Goal: Task Accomplishment & Management: Complete application form

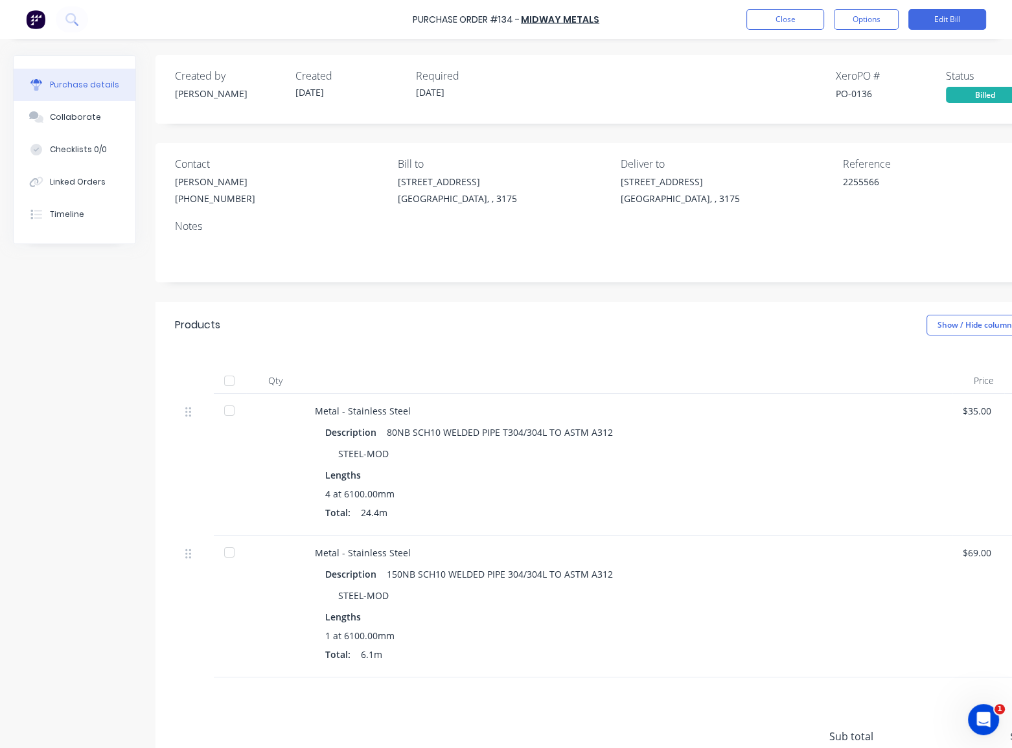
type textarea "x"
click at [804, 25] on button "Close" at bounding box center [785, 19] width 78 height 21
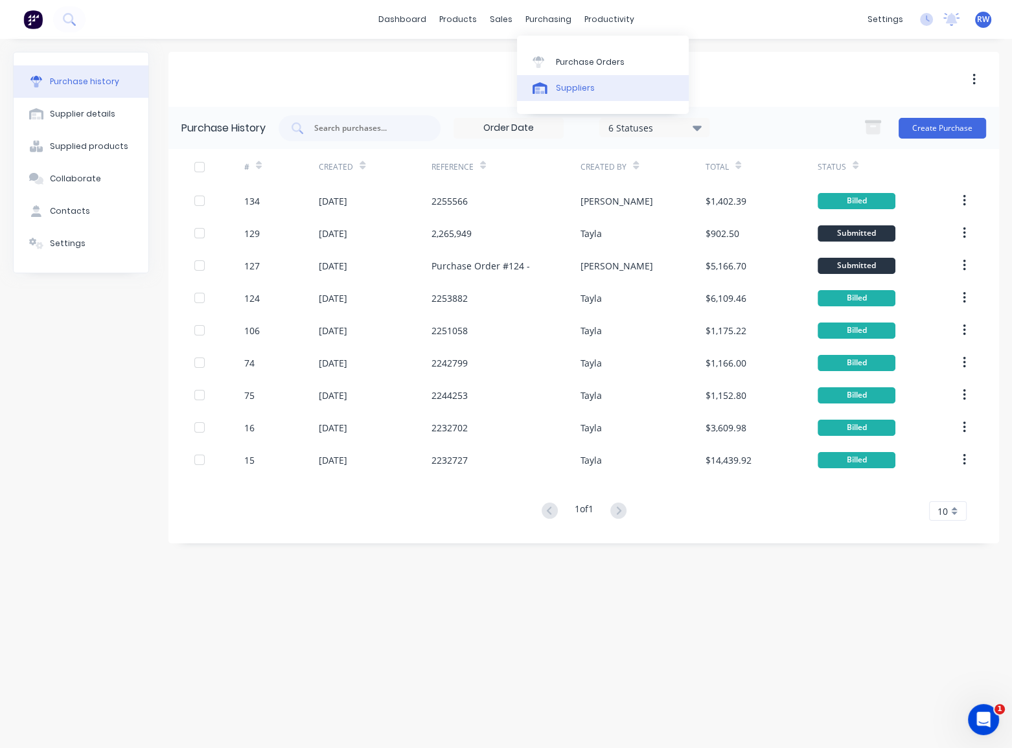
click at [558, 88] on div "Suppliers" at bounding box center [575, 88] width 39 height 12
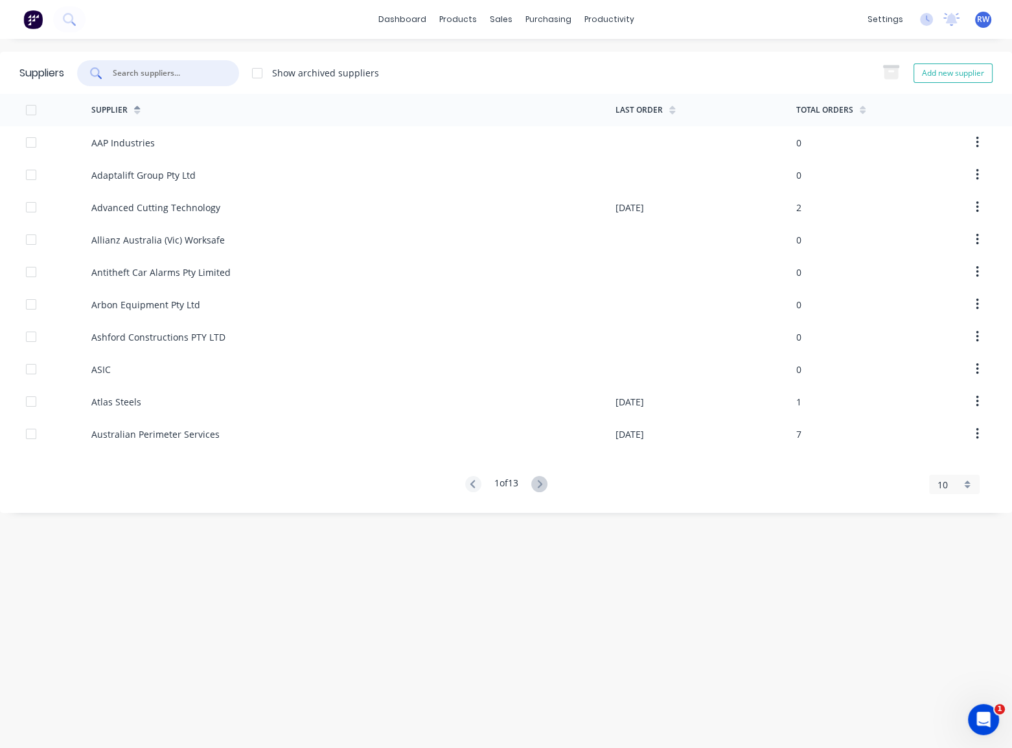
click at [175, 70] on input "text" at bounding box center [165, 73] width 108 height 13
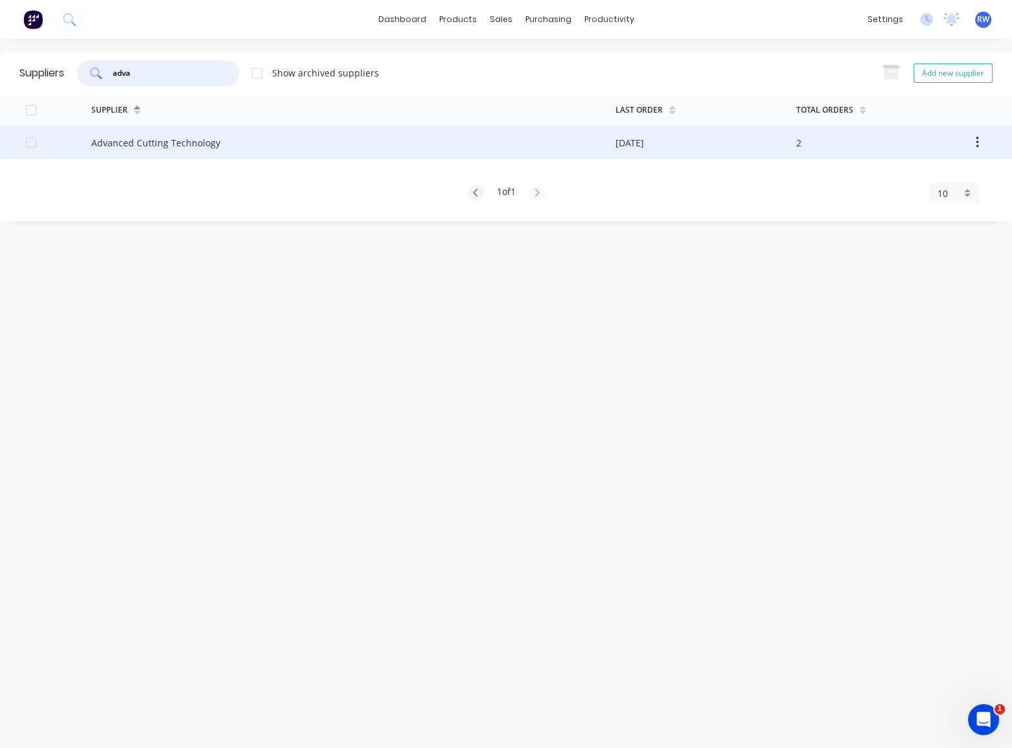
type input "adva"
click at [210, 148] on div "Advanced Cutting Technology" at bounding box center [155, 143] width 129 height 14
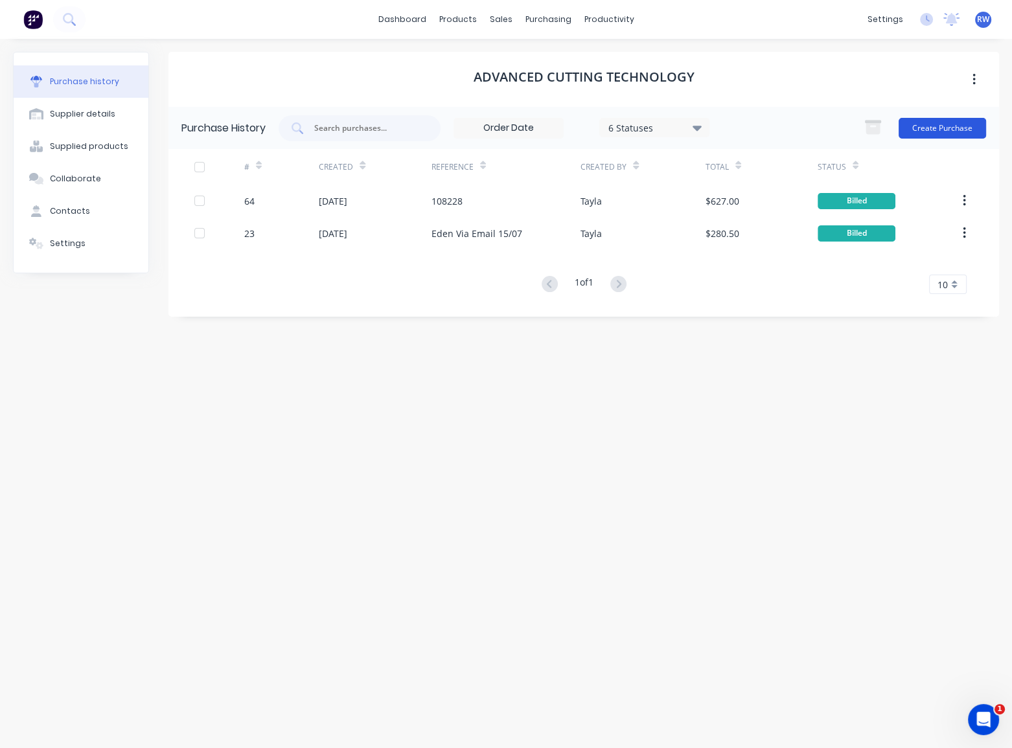
click at [936, 124] on button "Create Purchase" at bounding box center [941, 128] width 87 height 21
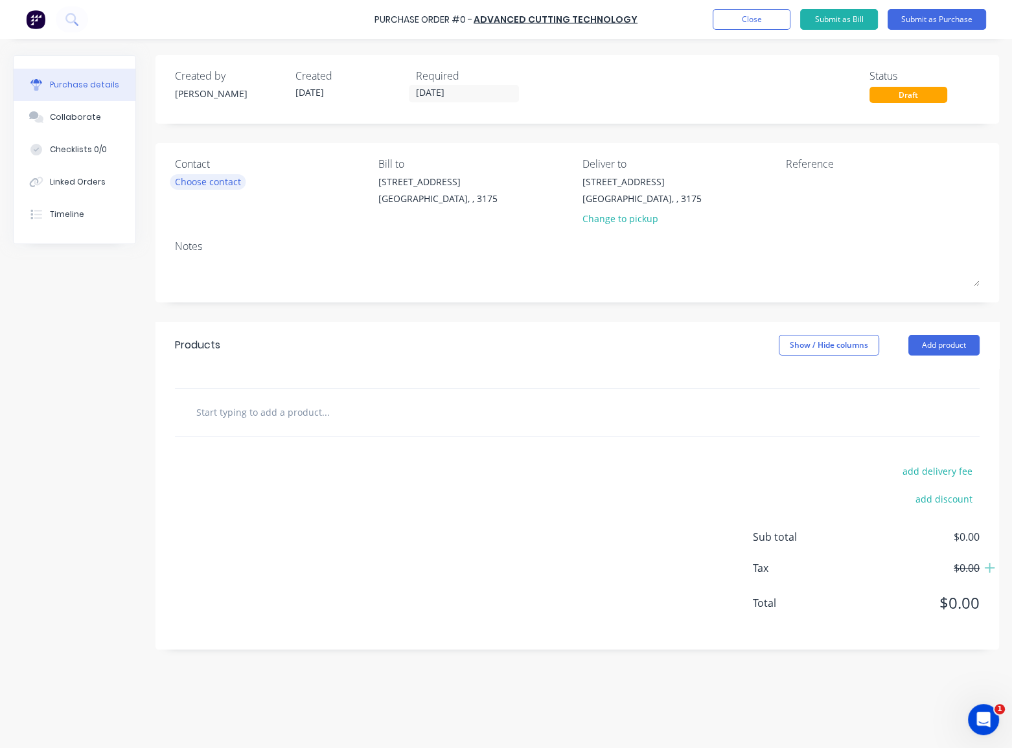
click at [227, 185] on div "Choose contact" at bounding box center [208, 182] width 66 height 14
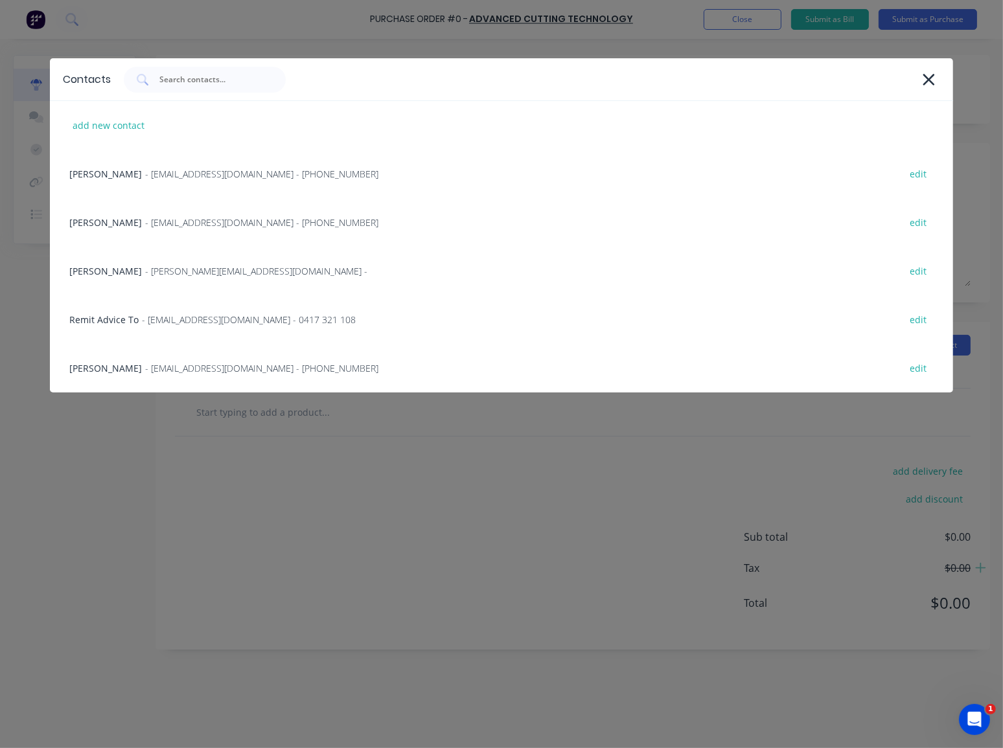
click at [113, 275] on div "James Rimbaldo - [EMAIL_ADDRESS][DOMAIN_NAME] - edit" at bounding box center [501, 271] width 902 height 49
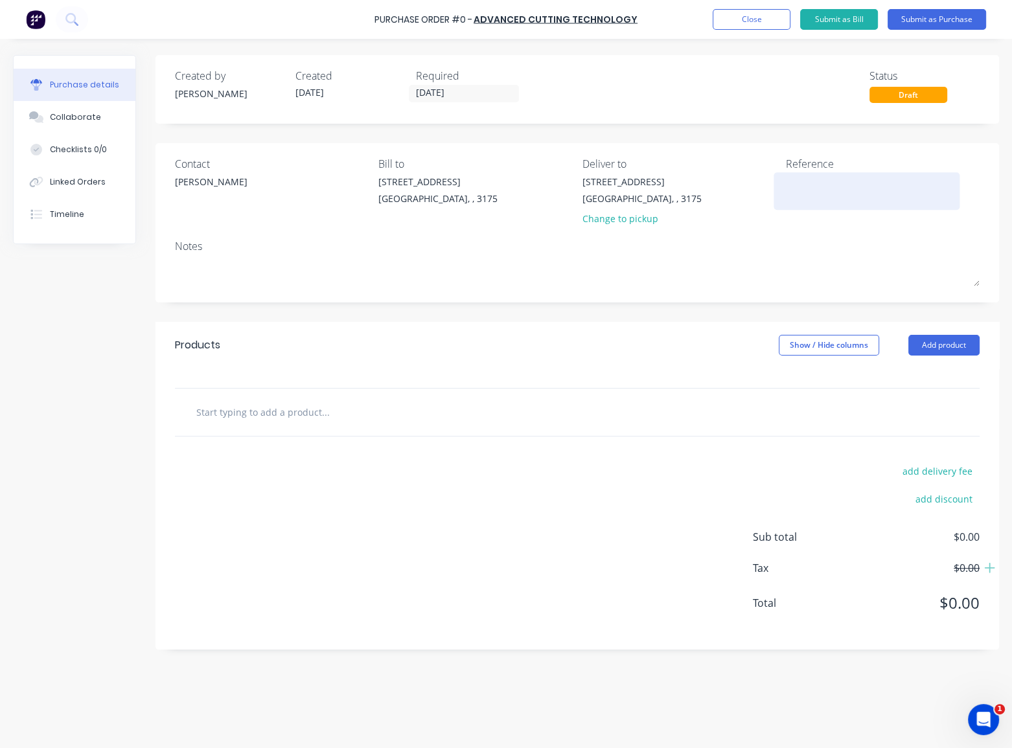
click at [852, 201] on textarea at bounding box center [867, 189] width 162 height 29
type textarea "[PERSON_NAME] dropped off"
type textarea "x"
type textarea "[PERSON_NAME] dropped off 13"
type textarea "x"
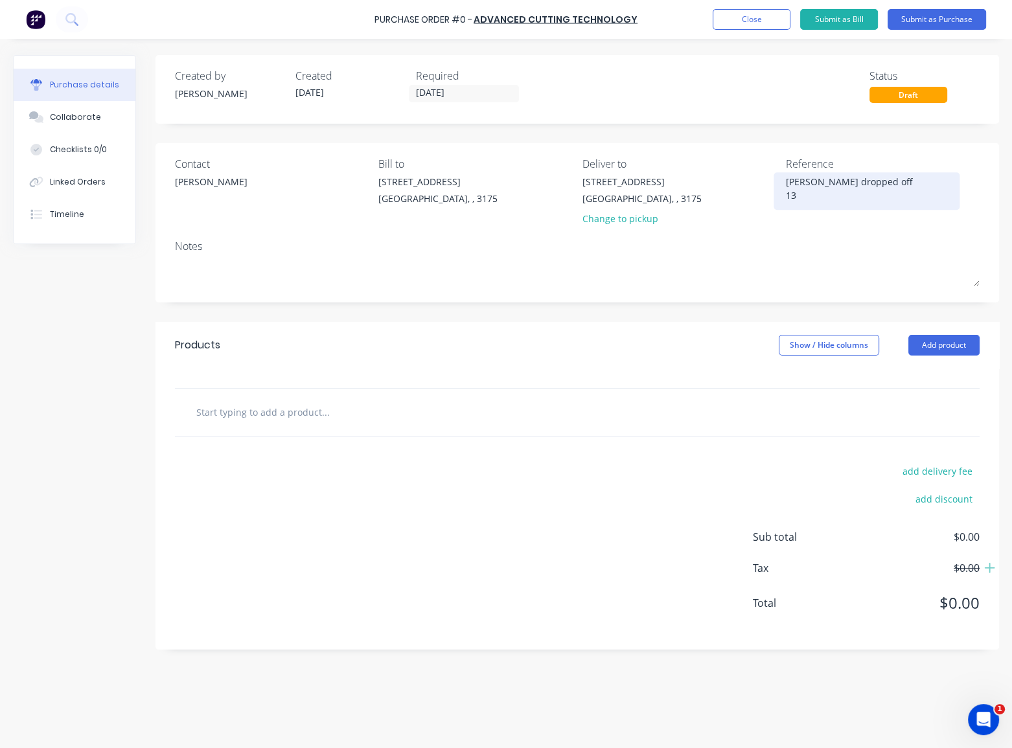
type textarea "[PERSON_NAME] dropped off 13/"
type textarea "x"
type textarea "[PERSON_NAME] dropped off 13/1"
type textarea "x"
type textarea "[PERSON_NAME] dropped off 13/10"
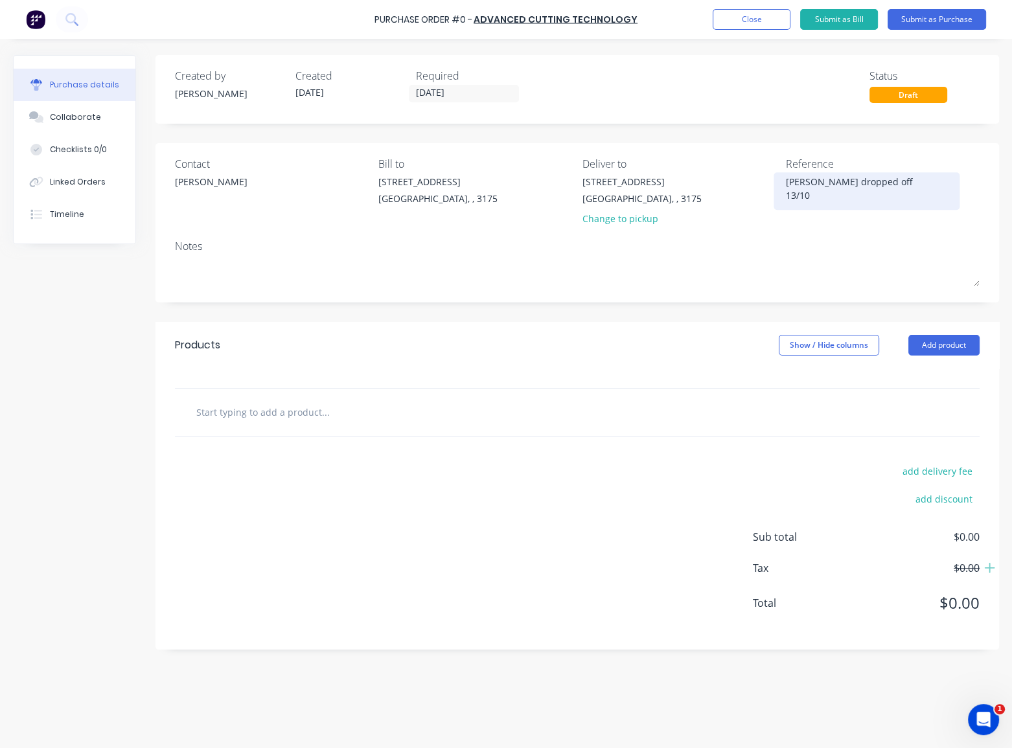
type textarea "x"
type textarea "[PERSON_NAME] dropped off 13/10/"
type textarea "x"
type textarea "[PERSON_NAME] dropped off 13/10/2"
type textarea "x"
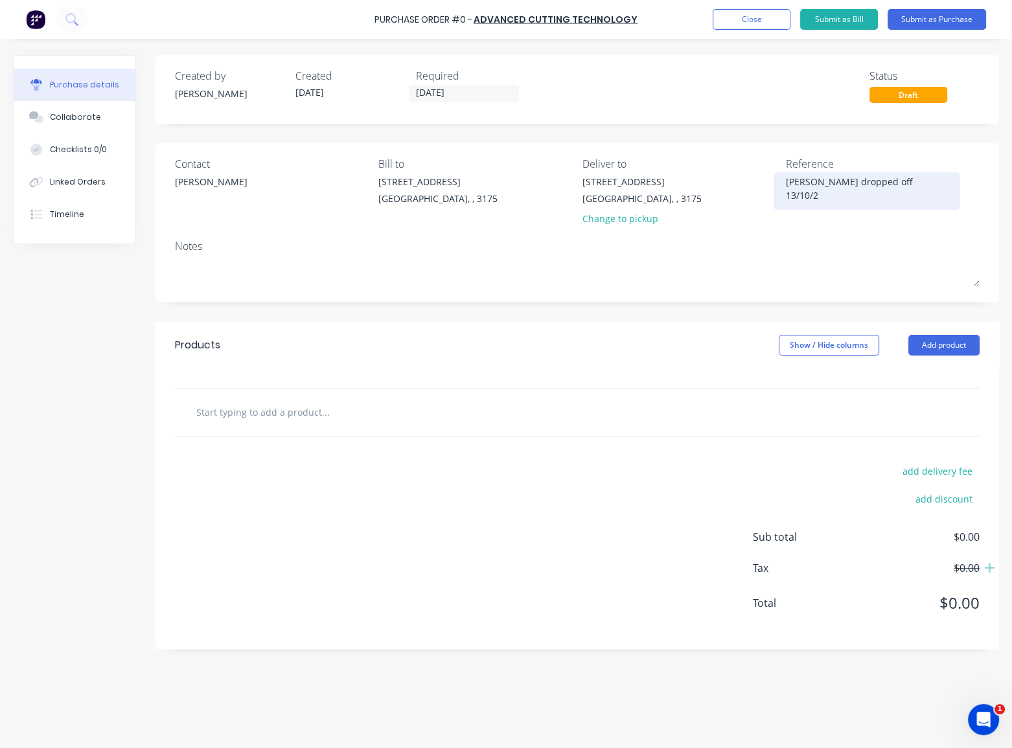
type textarea "[PERSON_NAME] dropped off [DATE]"
type textarea "x"
type textarea "[PERSON_NAME] dropped off 13/10/202"
type textarea "x"
type textarea "[PERSON_NAME] dropped off [DATE]"
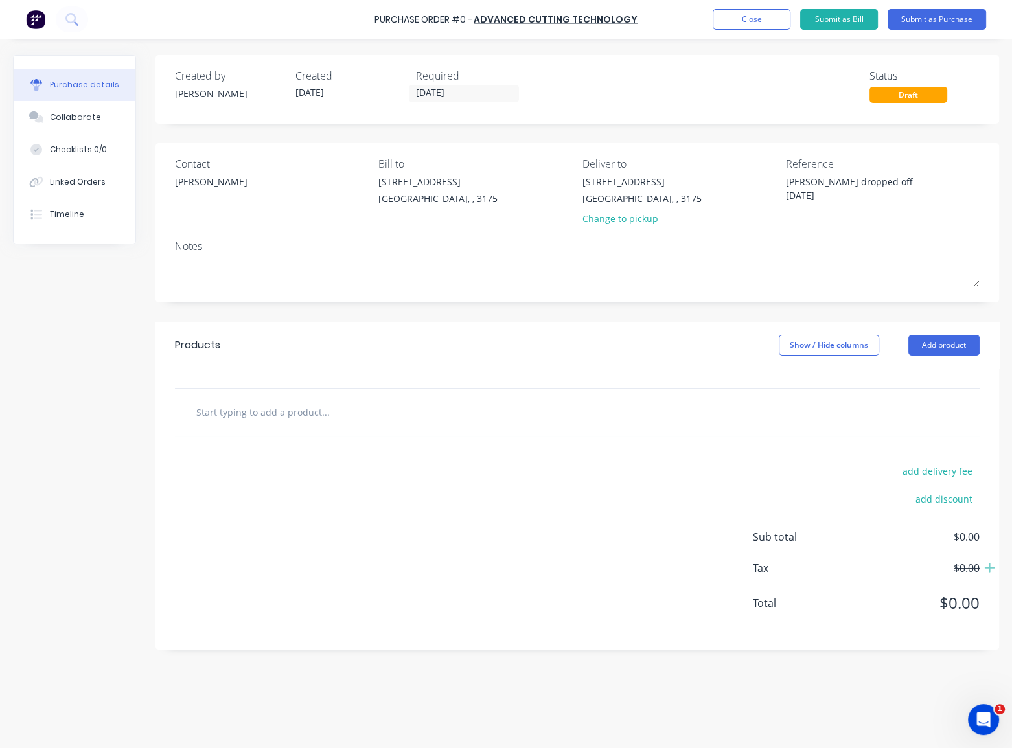
type textarea "x"
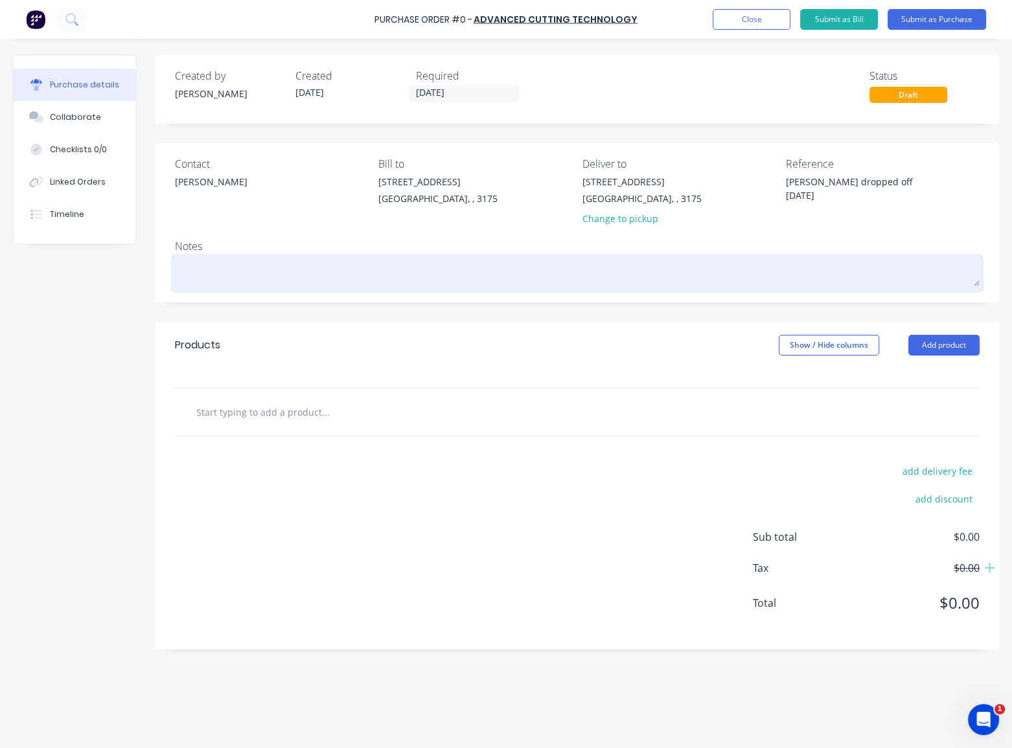
type textarea "[PERSON_NAME] dropped off [DATE]"
type textarea "x"
type textarea "[PERSON_NAME] dropped off [DATE]"
click at [644, 258] on textarea at bounding box center [577, 271] width 804 height 29
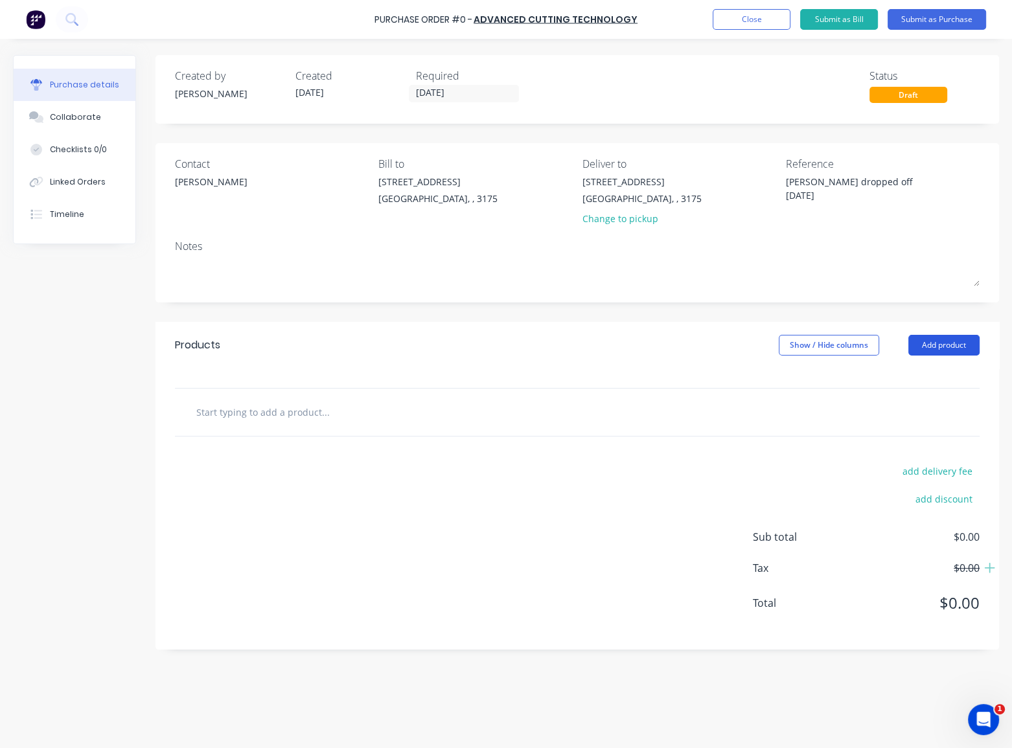
click at [942, 344] on button "Add product" at bounding box center [943, 345] width 71 height 21
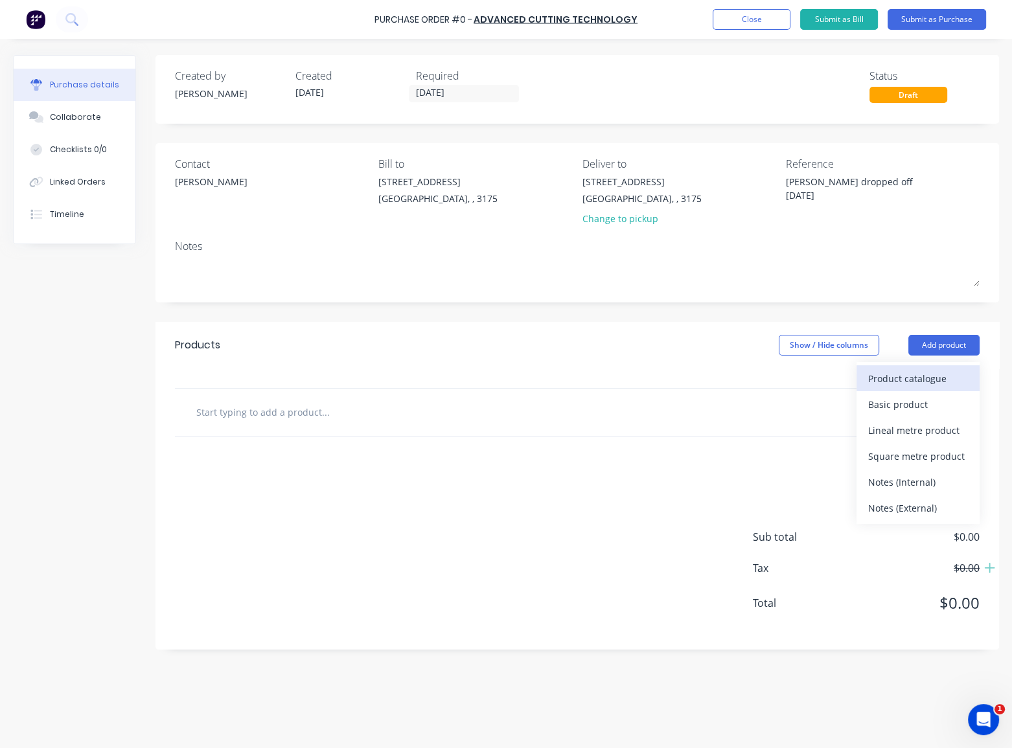
click at [926, 379] on div "Product catalogue" at bounding box center [918, 378] width 100 height 19
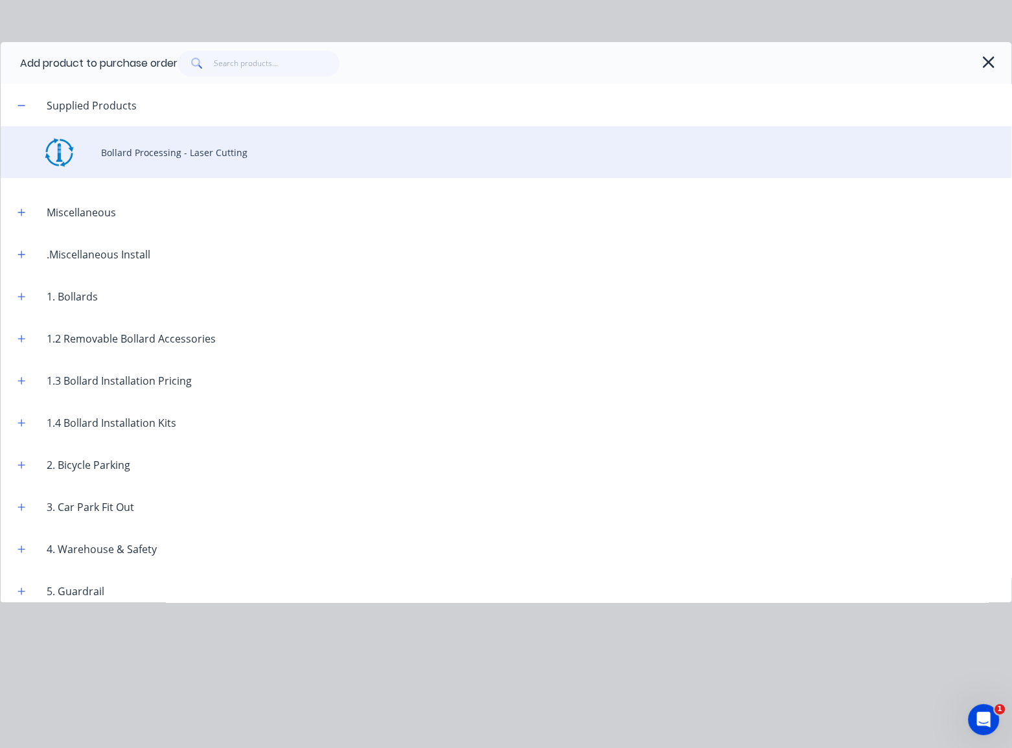
click at [208, 152] on div "Bollard Processing - Laser Cutting" at bounding box center [506, 152] width 1010 height 52
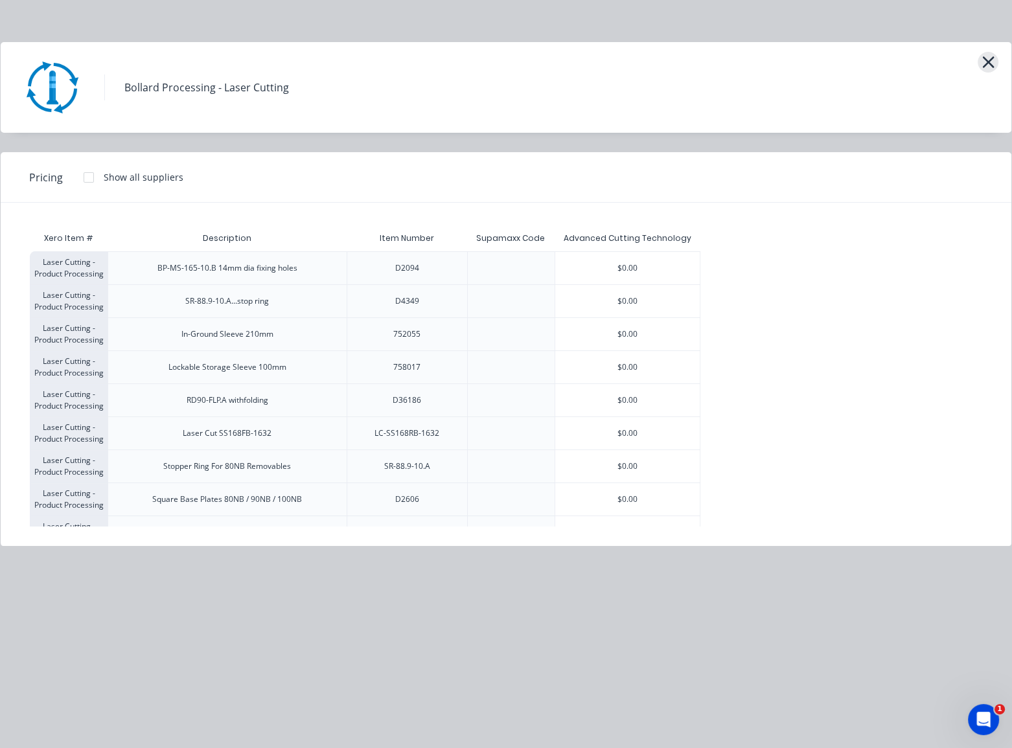
click at [988, 62] on icon "button" at bounding box center [988, 62] width 12 height 12
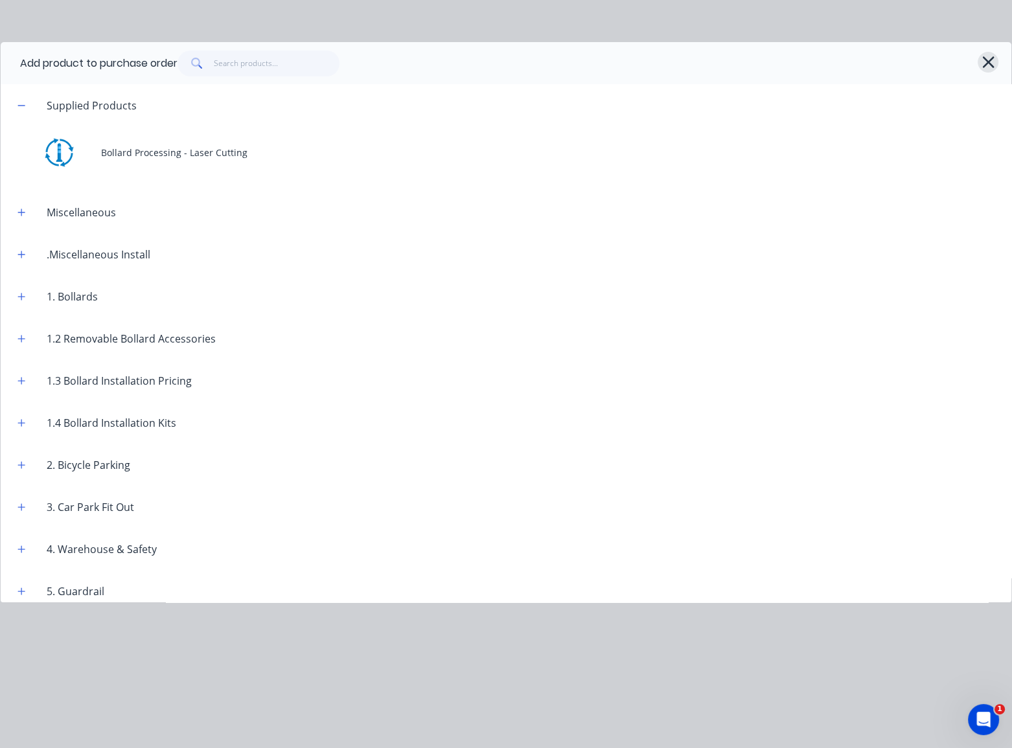
click at [984, 59] on icon "button" at bounding box center [988, 62] width 12 height 12
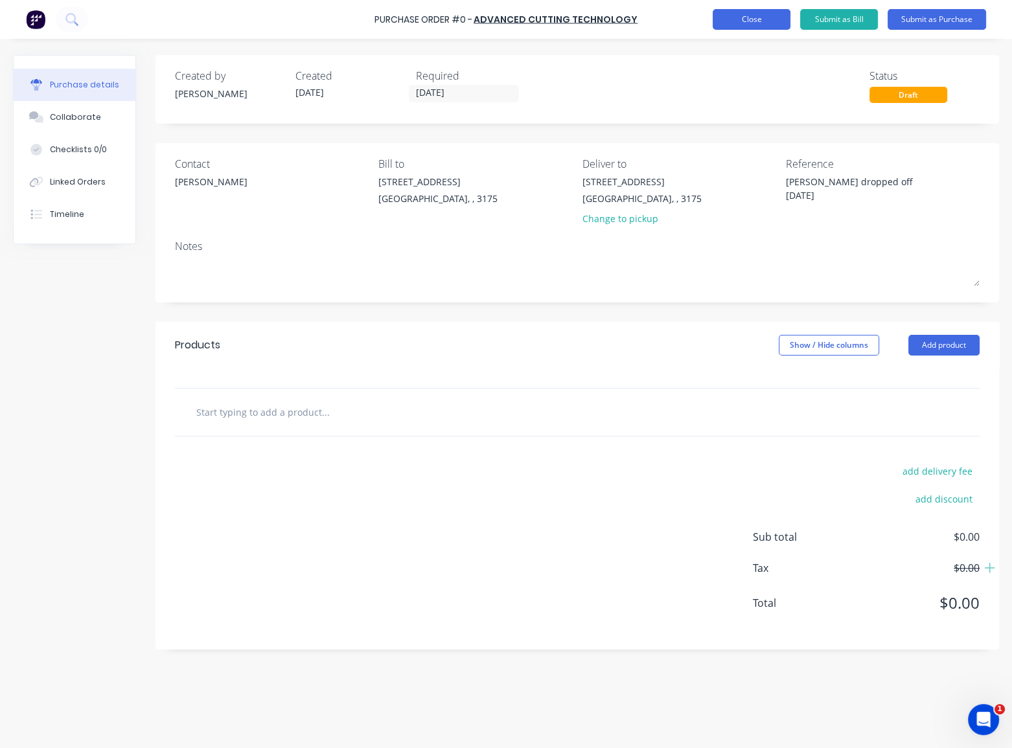
type textarea "x"
click at [758, 19] on button "Close" at bounding box center [751, 19] width 78 height 21
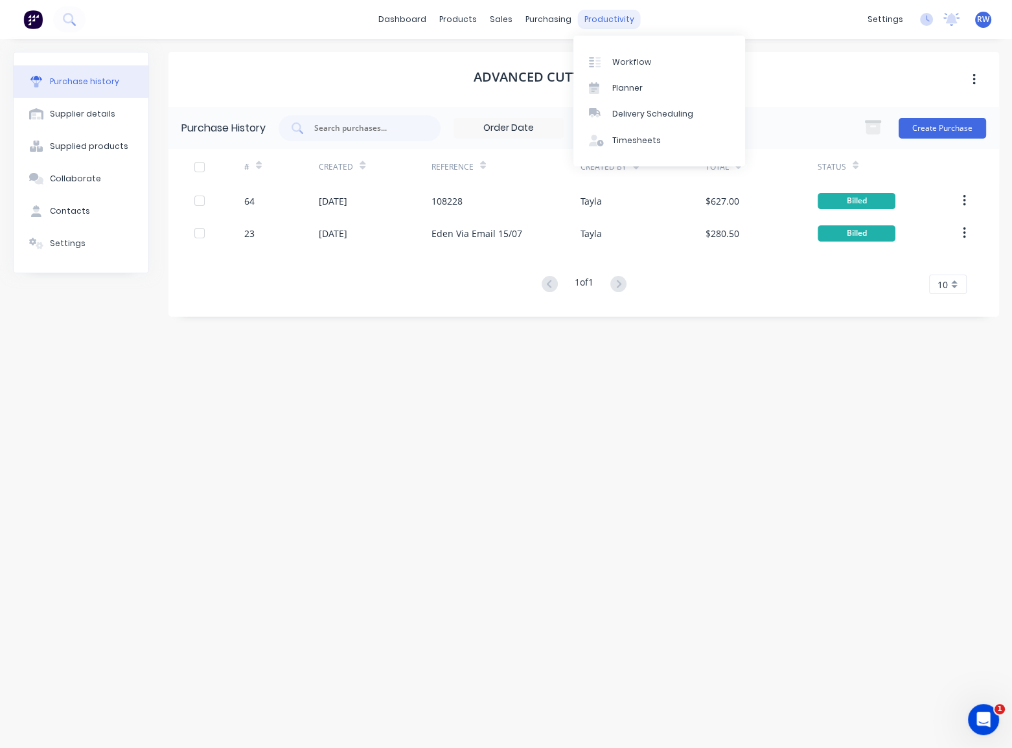
click at [609, 21] on div "productivity" at bounding box center [609, 19] width 63 height 19
click at [624, 85] on div "Planner" at bounding box center [627, 88] width 30 height 12
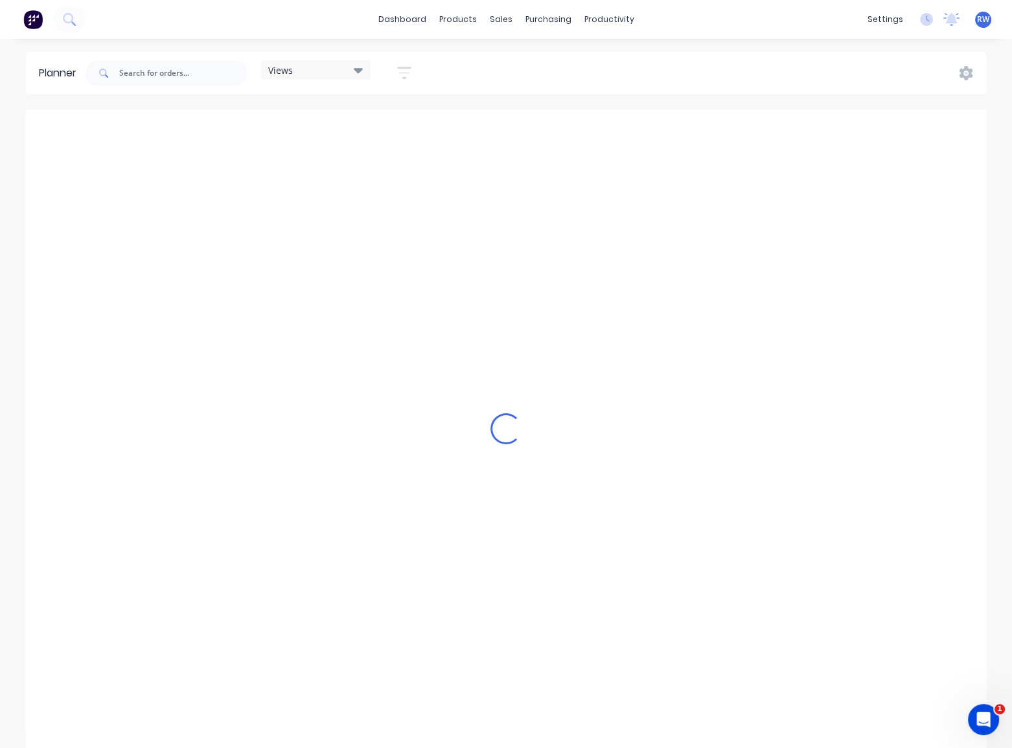
scroll to position [0, 518]
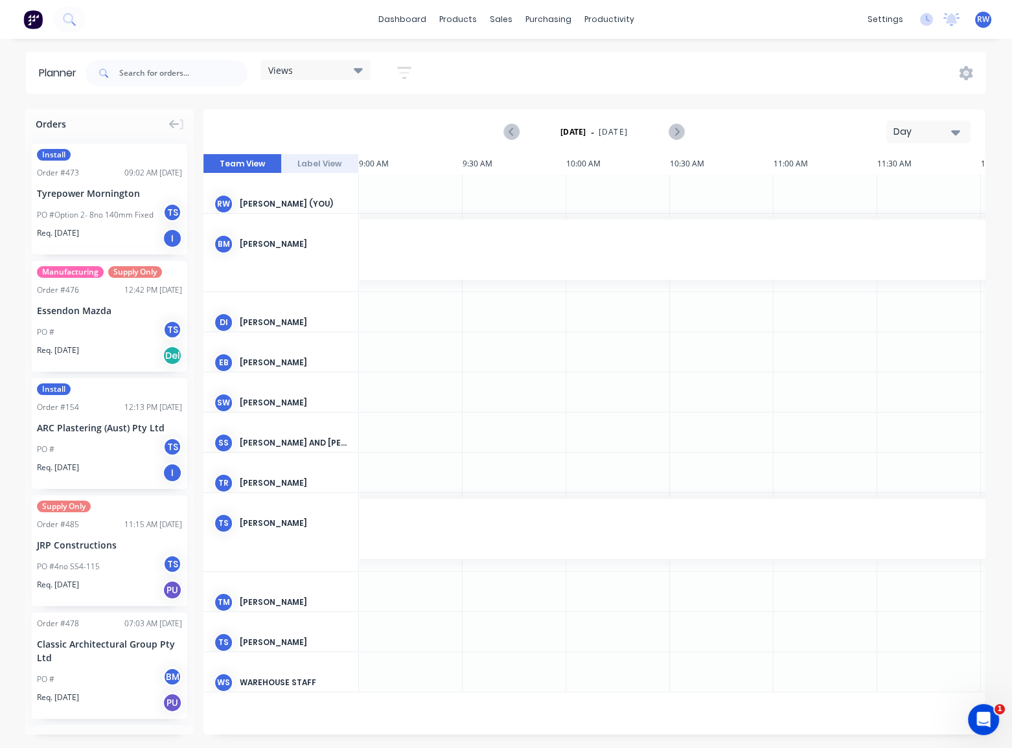
click at [916, 130] on div "Day" at bounding box center [923, 132] width 60 height 14
click at [889, 214] on div "Month" at bounding box center [905, 218] width 128 height 26
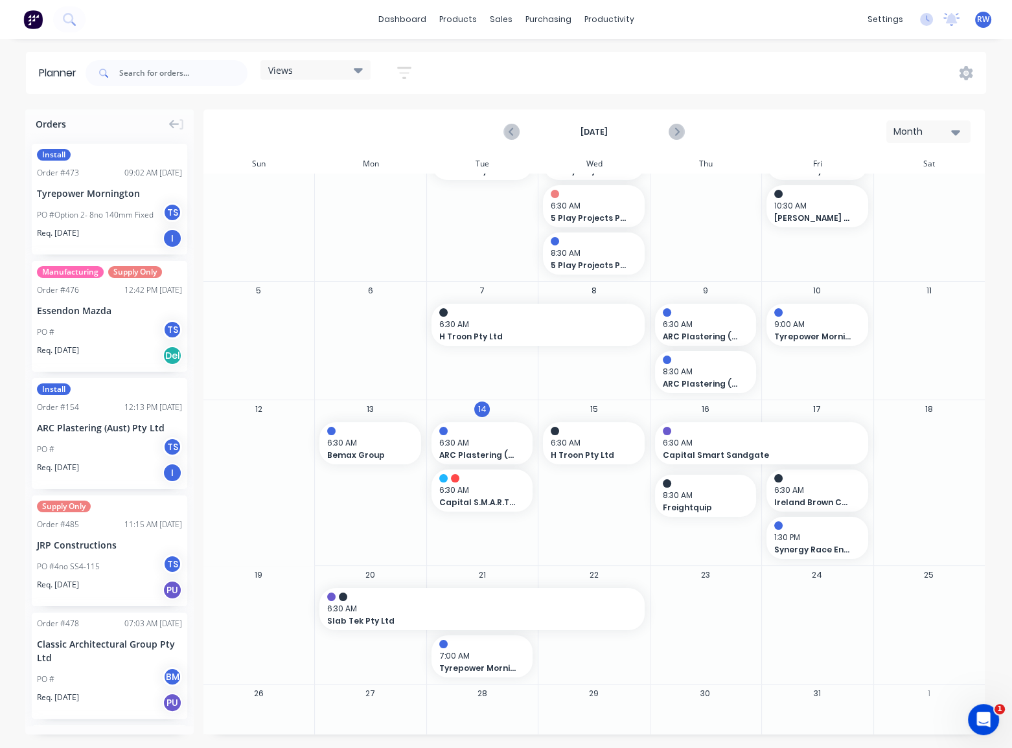
scroll to position [58, 0]
